Goal: Task Accomplishment & Management: Use online tool/utility

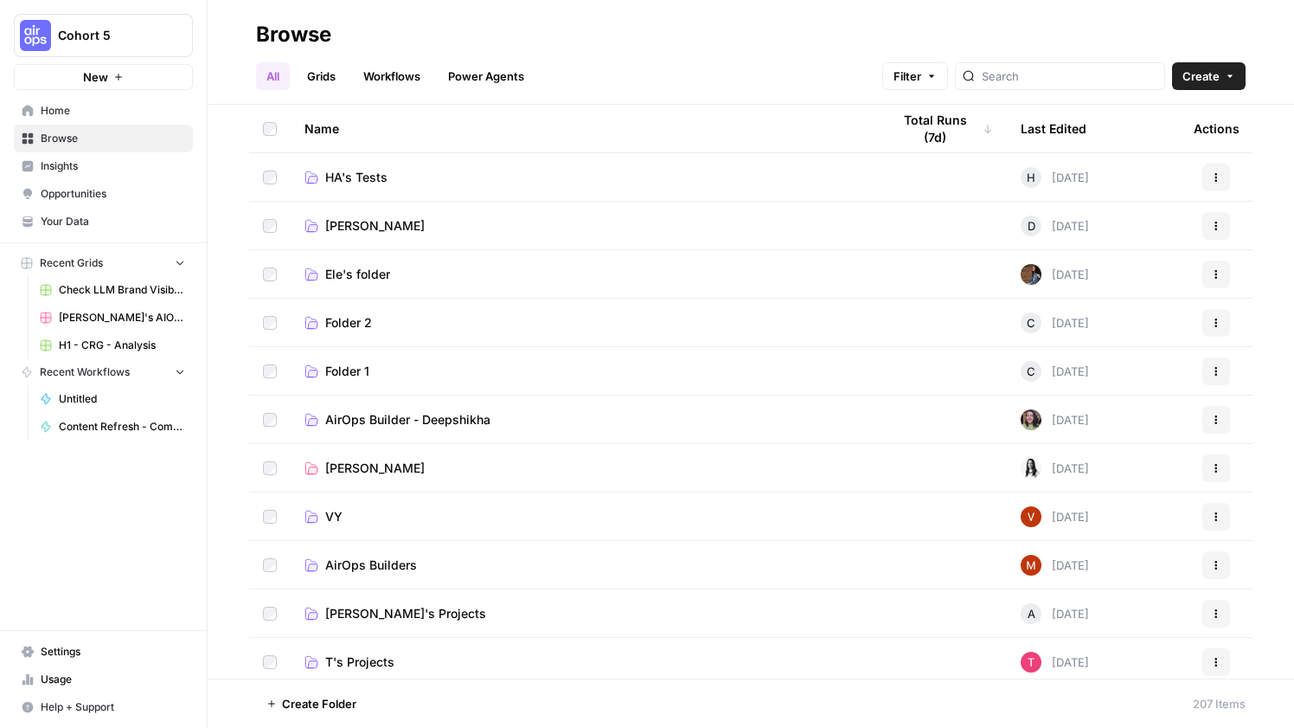
click at [381, 65] on link "Workflows" at bounding box center [392, 76] width 78 height 28
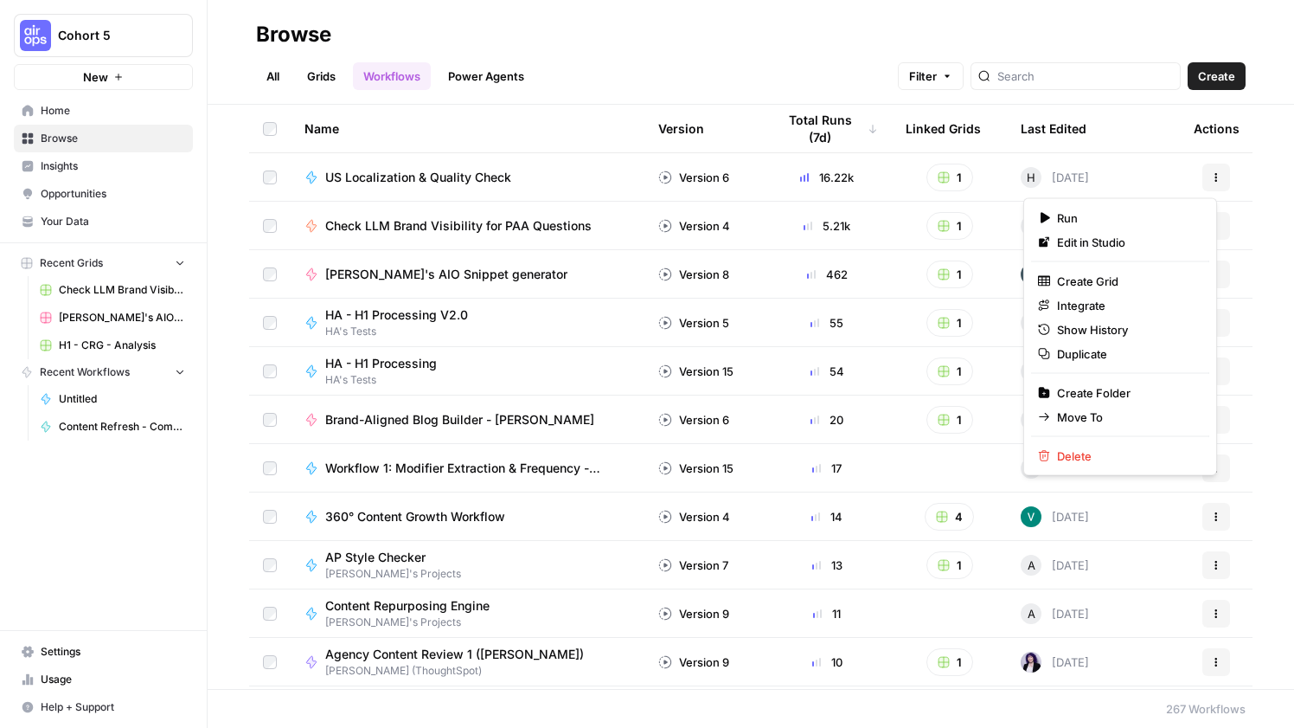
click at [1211, 174] on button "Actions" at bounding box center [1217, 178] width 28 height 28
click at [1108, 241] on span "Edit in Studio" at bounding box center [1126, 242] width 138 height 17
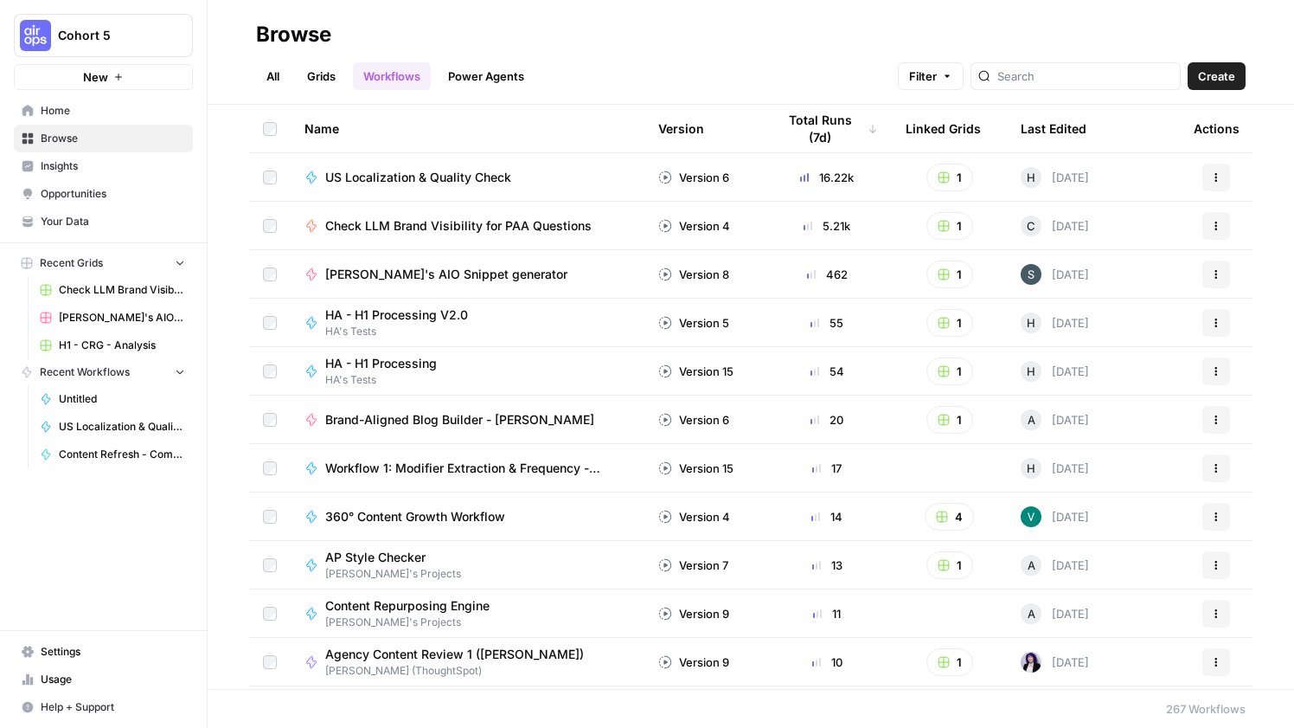
click at [698, 132] on th "Version" at bounding box center [704, 129] width 118 height 48
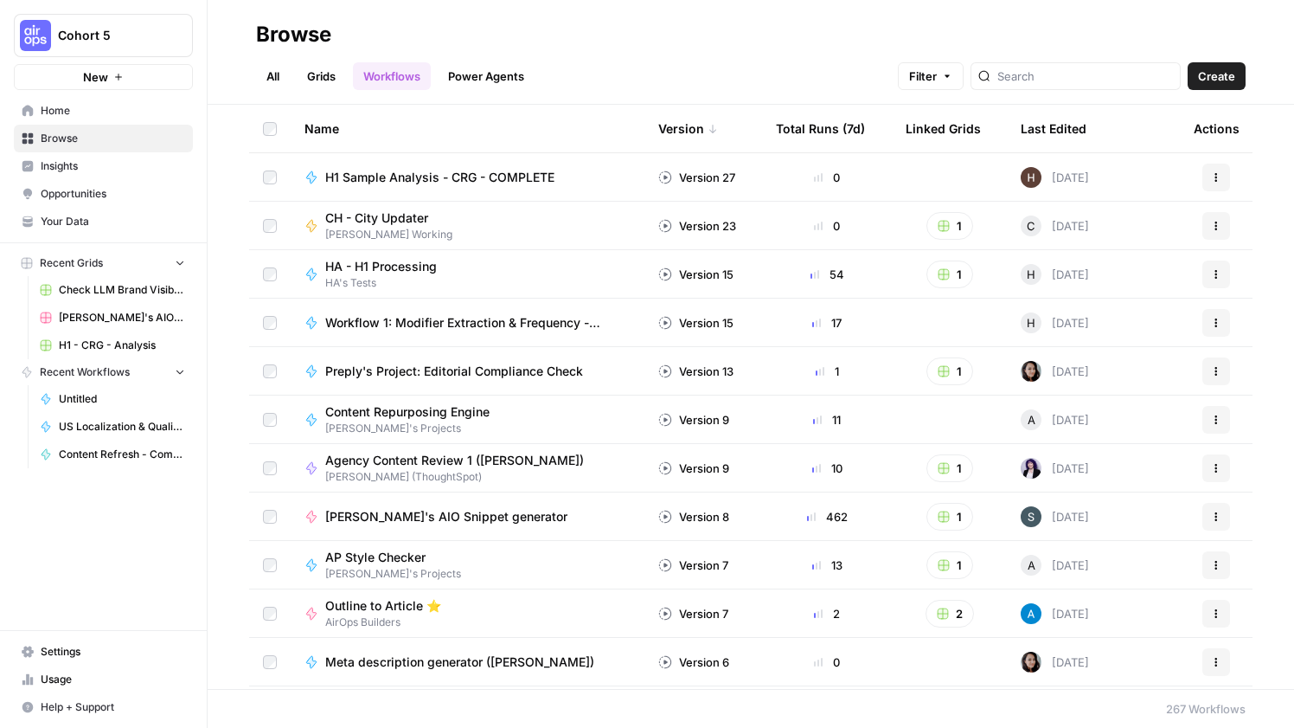
click at [1047, 124] on div "Last Edited" at bounding box center [1054, 129] width 66 height 48
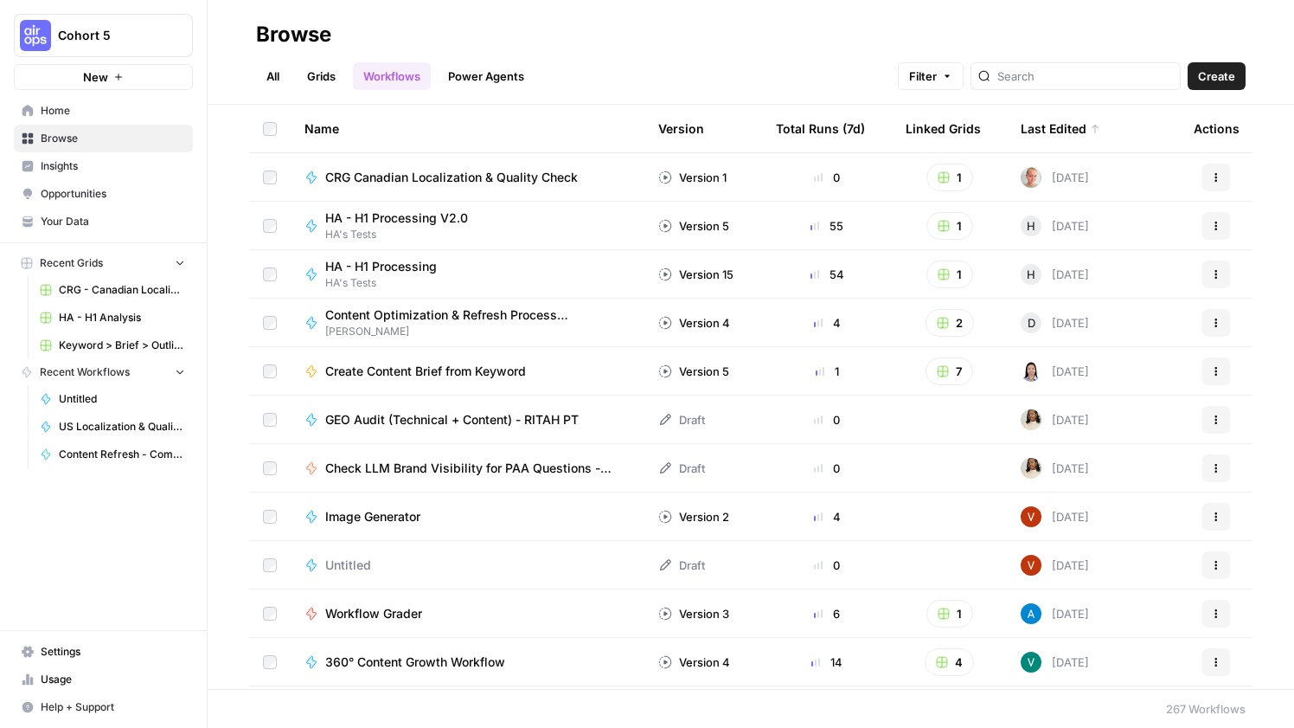
click at [847, 86] on div "All Grids Workflows Power Agents Filter Create" at bounding box center [751, 69] width 990 height 42
click at [837, 113] on div "Total Runs (7d)" at bounding box center [820, 129] width 89 height 48
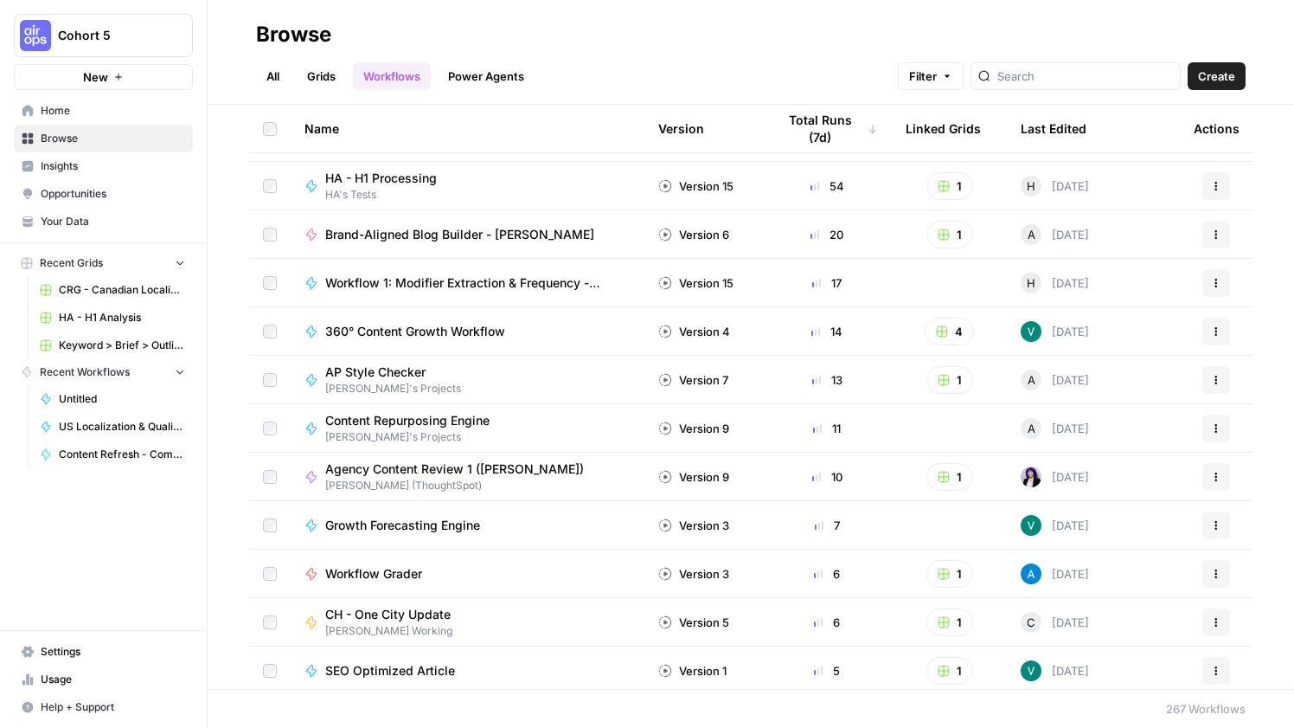
scroll to position [270, 0]
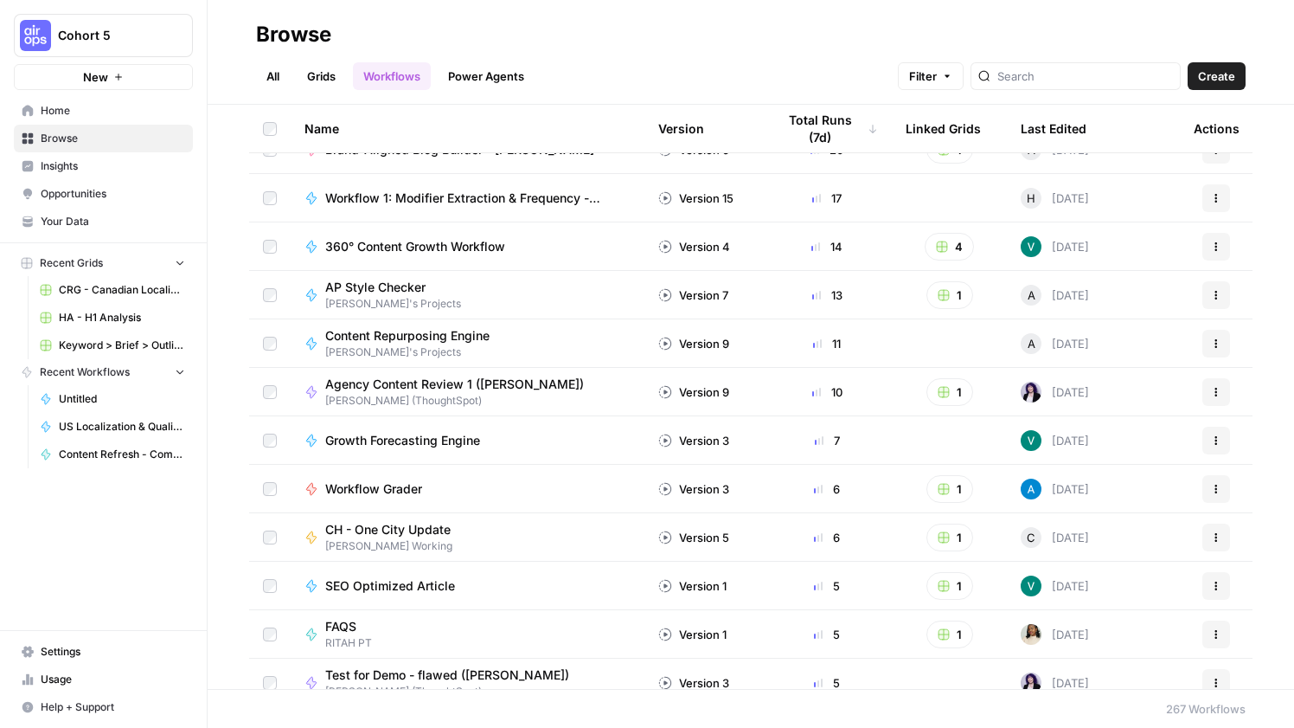
click at [537, 349] on div "Content Repurposing Engine [PERSON_NAME]'s Projects" at bounding box center [468, 343] width 326 height 33
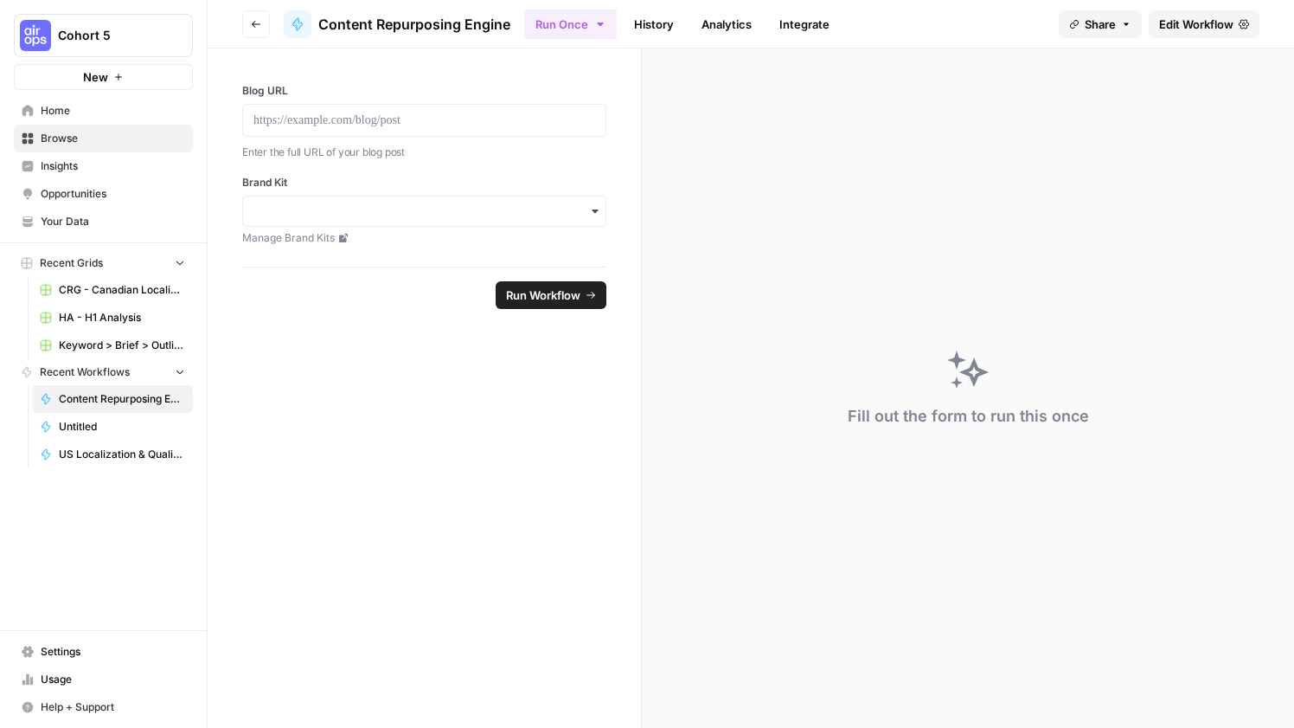
click at [1190, 28] on span "Edit Workflow" at bounding box center [1196, 24] width 74 height 17
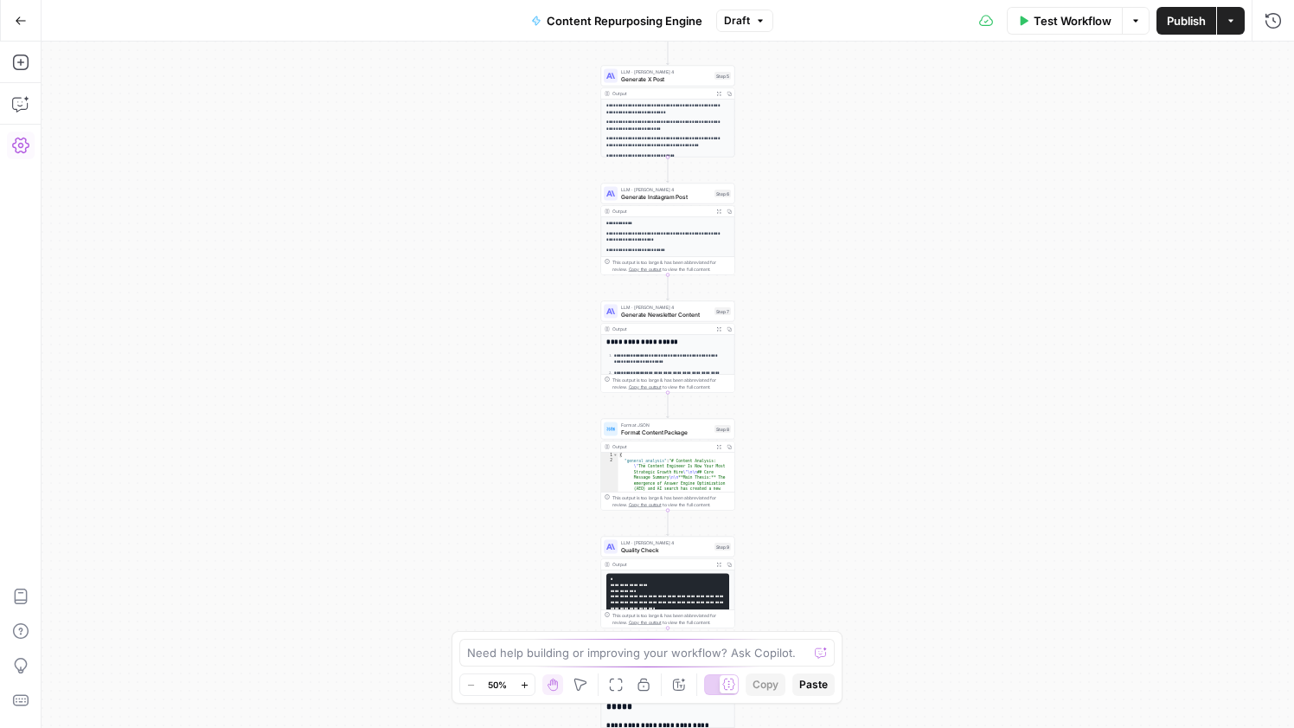
click at [29, 142] on button "Settings" at bounding box center [21, 146] width 28 height 28
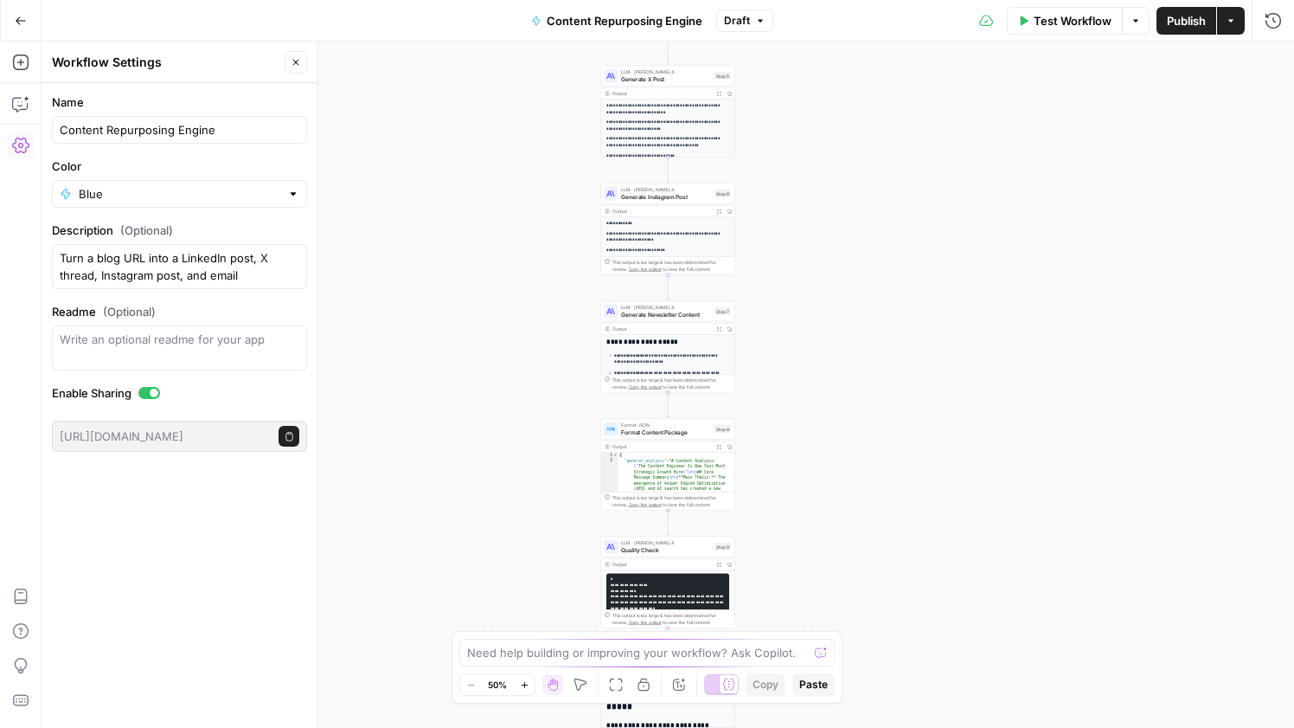
click at [28, 144] on icon "button" at bounding box center [20, 146] width 17 height 16
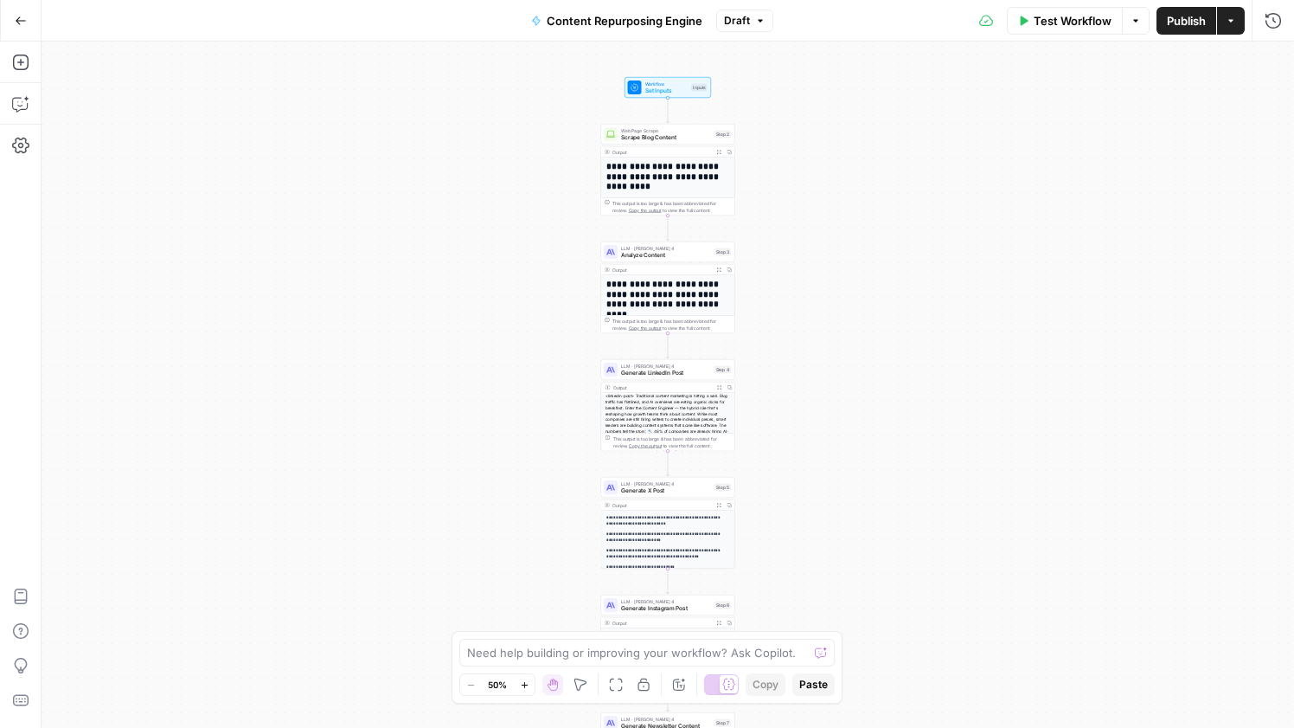
click at [1237, 26] on button "Actions" at bounding box center [1231, 21] width 28 height 28
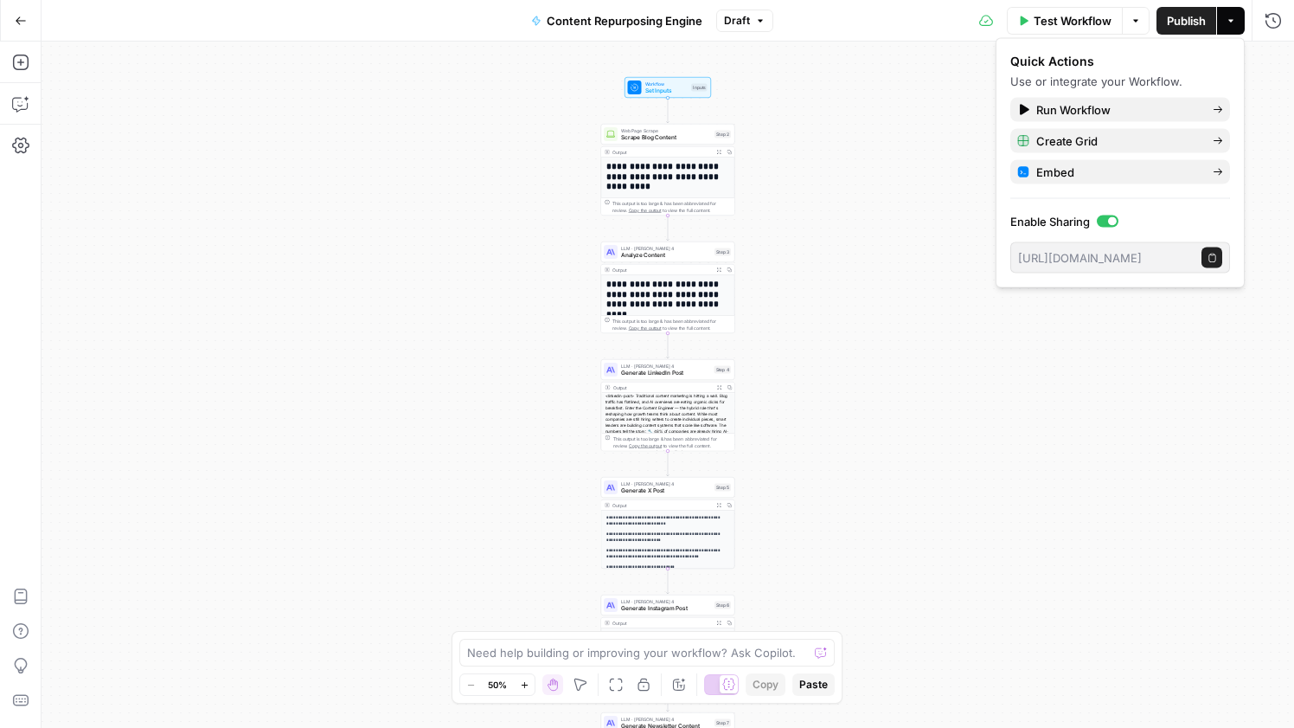
click at [1237, 26] on button "Actions" at bounding box center [1231, 21] width 28 height 28
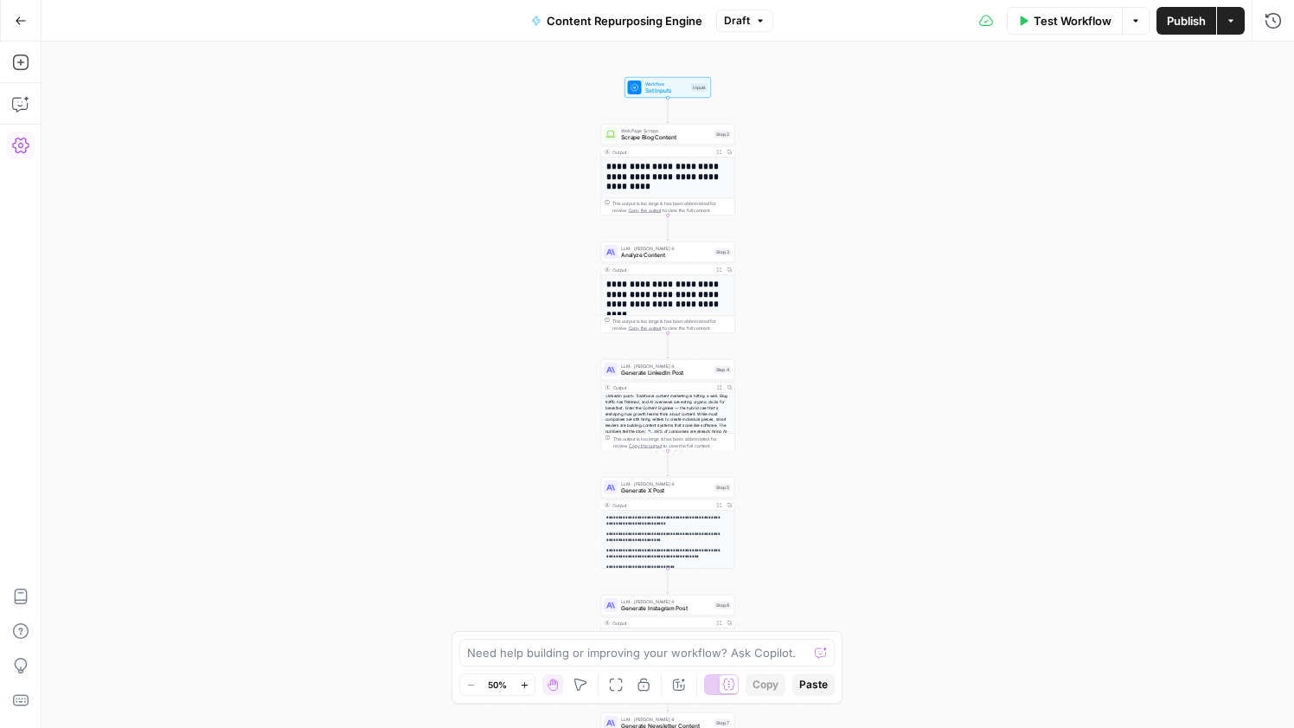
click at [25, 143] on icon "button" at bounding box center [20, 146] width 17 height 16
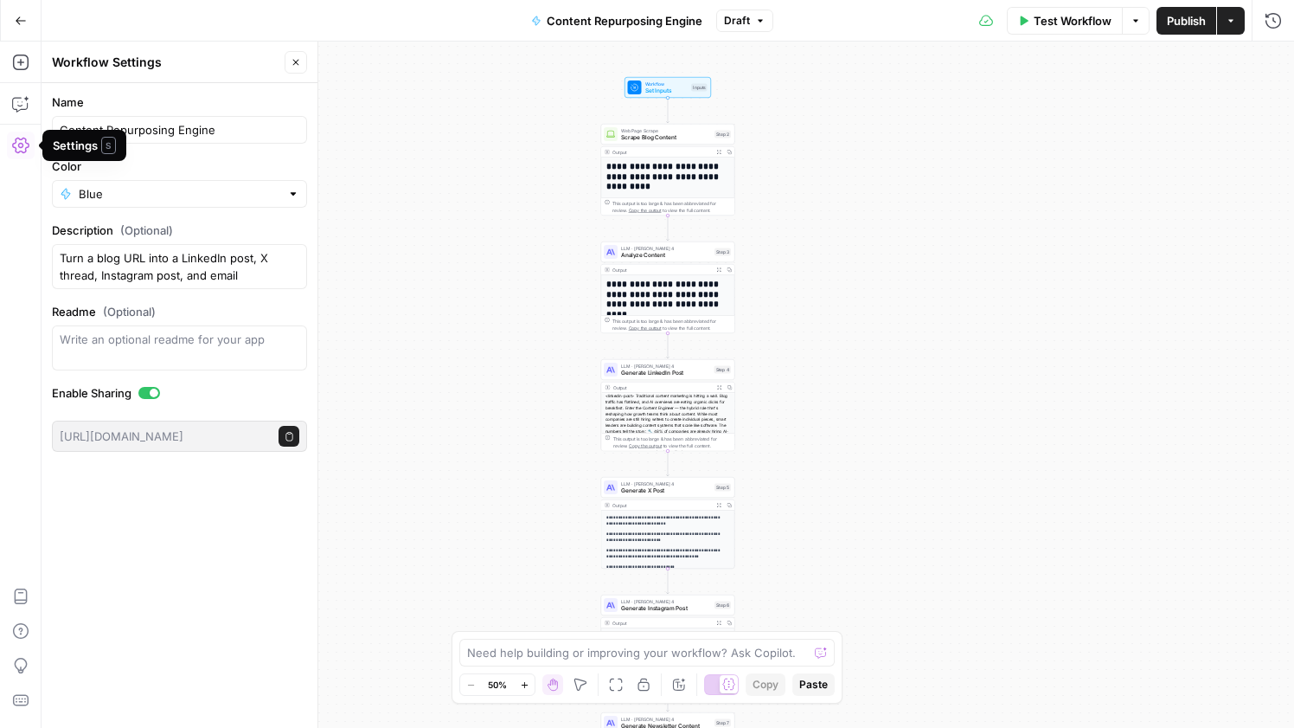
click at [16, 149] on icon "button" at bounding box center [20, 145] width 17 height 17
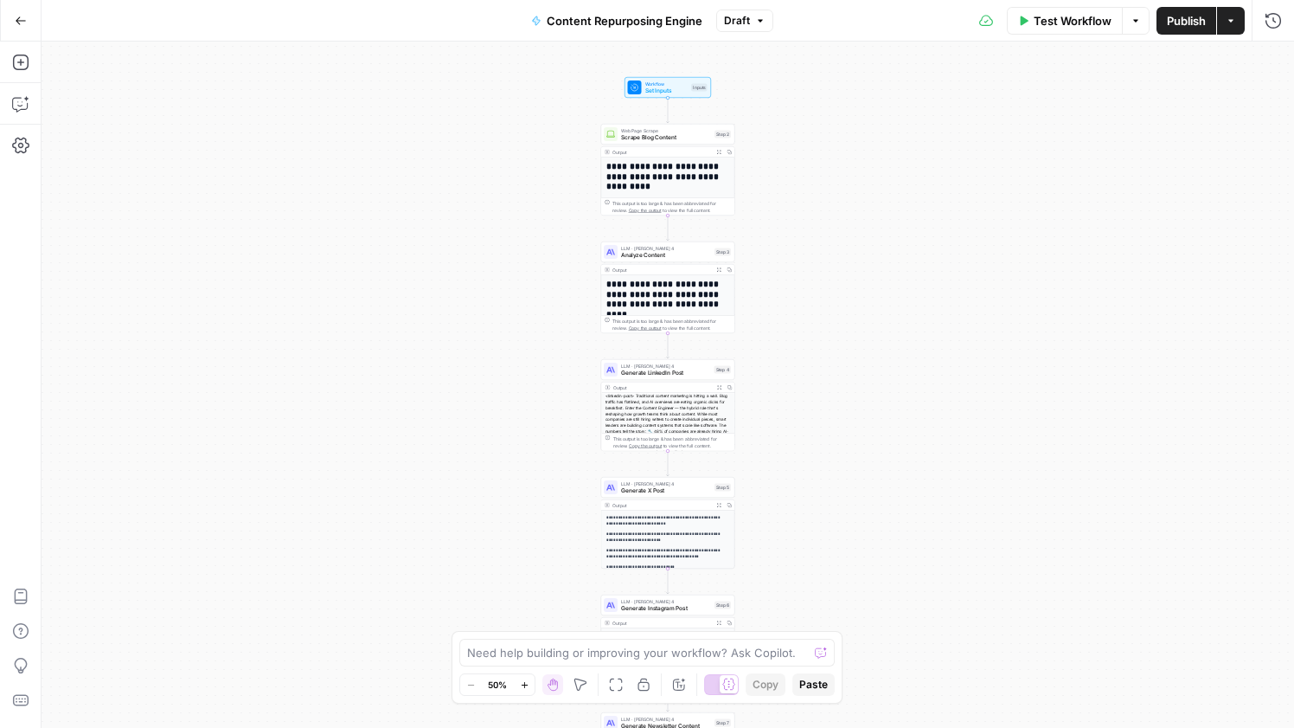
click at [21, 27] on button "Go Back" at bounding box center [20, 20] width 31 height 31
